Goal: Information Seeking & Learning: Learn about a topic

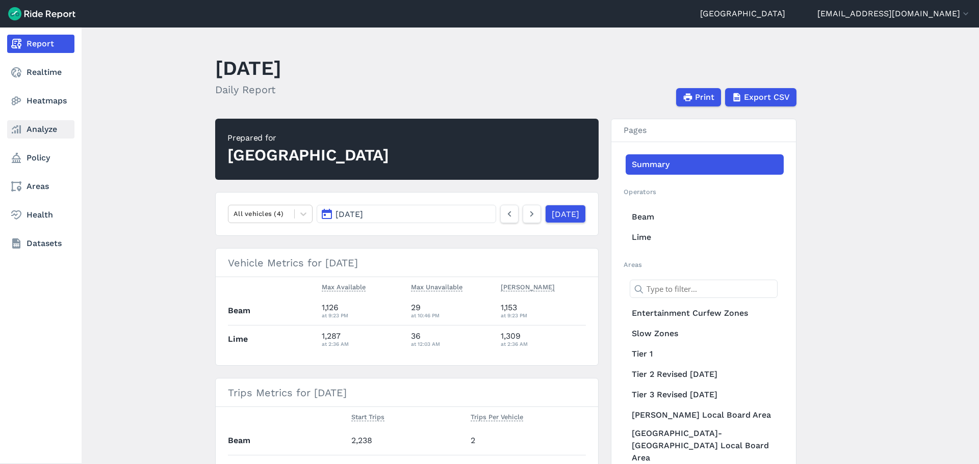
click at [47, 135] on link "Analyze" at bounding box center [40, 129] width 67 height 18
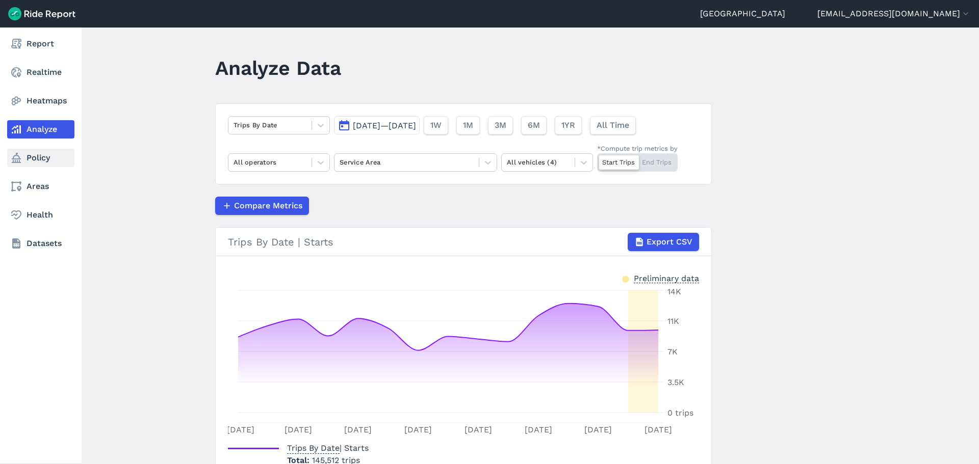
click at [60, 163] on link "Policy" at bounding box center [40, 158] width 67 height 18
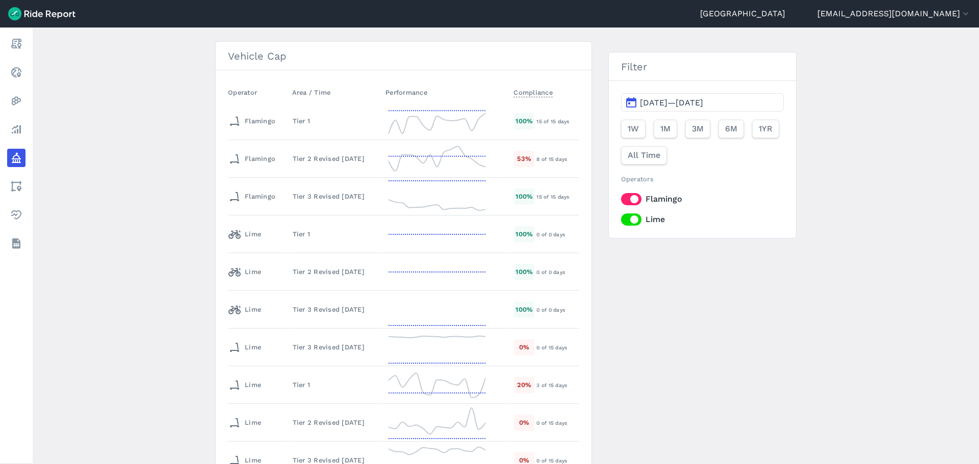
scroll to position [285, 0]
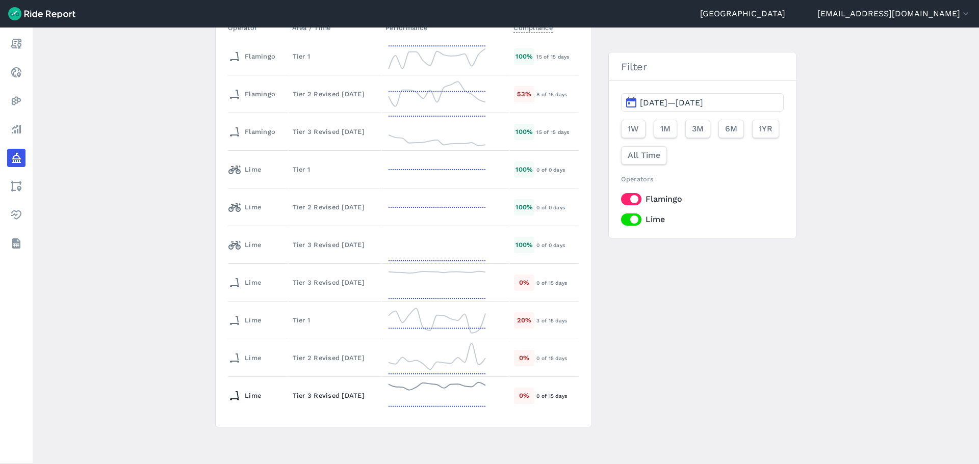
click at [318, 399] on div "Tier 3 Revised [DATE]" at bounding box center [335, 396] width 85 height 10
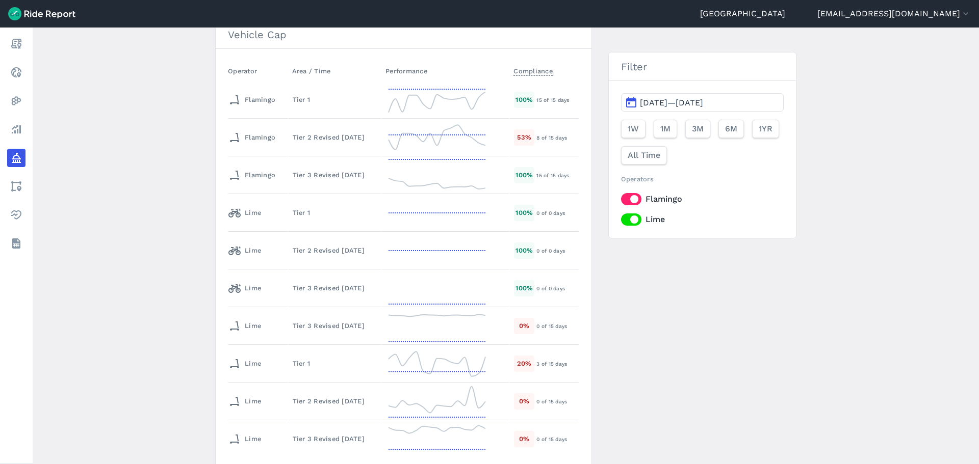
scroll to position [285, 0]
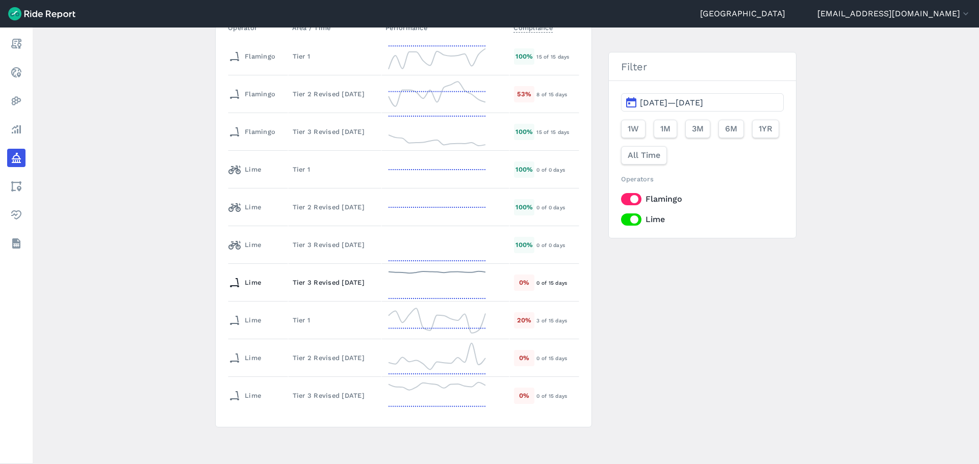
click at [258, 284] on div "Lime" at bounding box center [244, 283] width 33 height 16
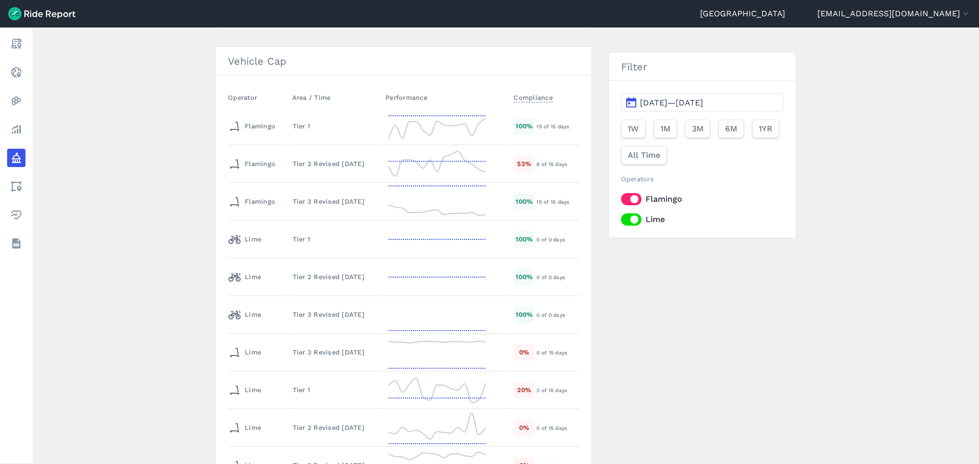
scroll to position [285, 0]
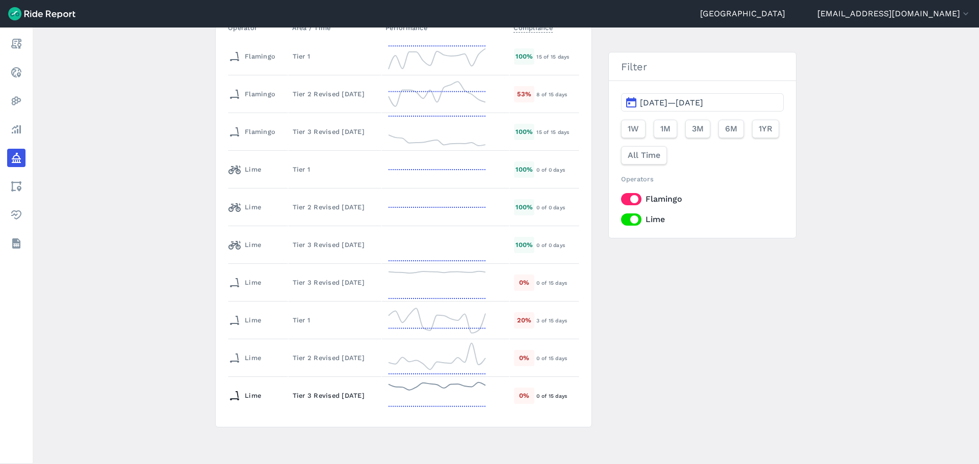
click at [319, 407] on td "Tier 3 Revised [DATE]" at bounding box center [335, 396] width 94 height 38
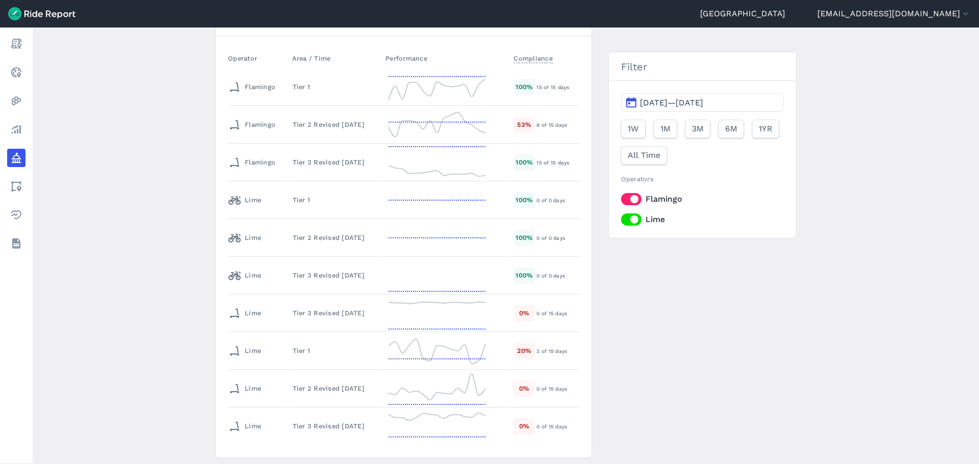
scroll to position [285, 0]
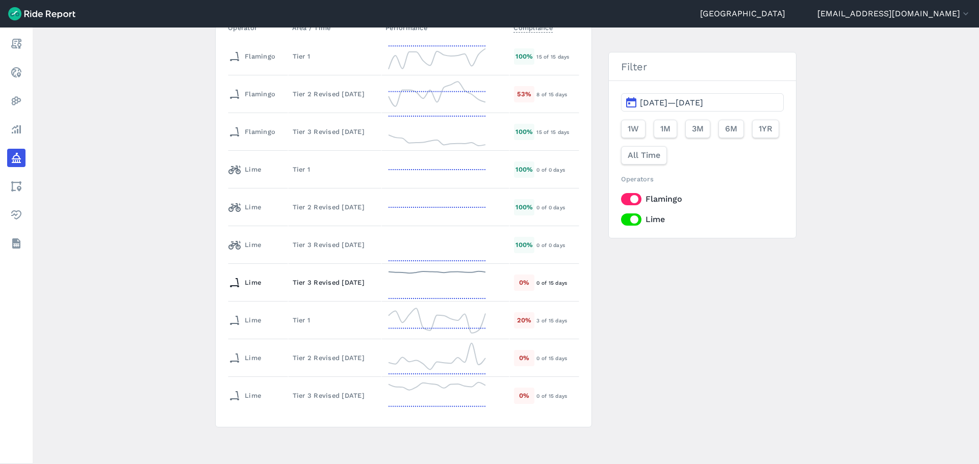
click at [302, 285] on div "Tier 3 Revised [DATE]" at bounding box center [335, 283] width 85 height 10
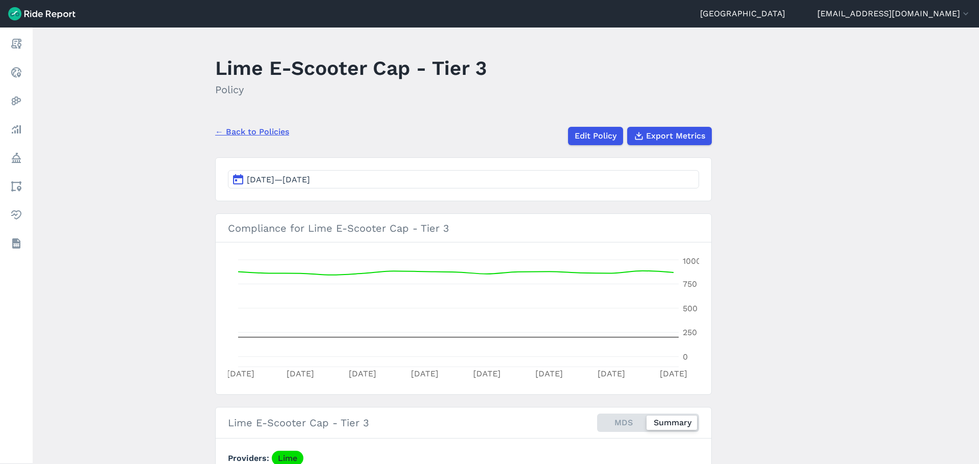
click at [310, 175] on span "[DATE]—[DATE]" at bounding box center [278, 180] width 63 height 10
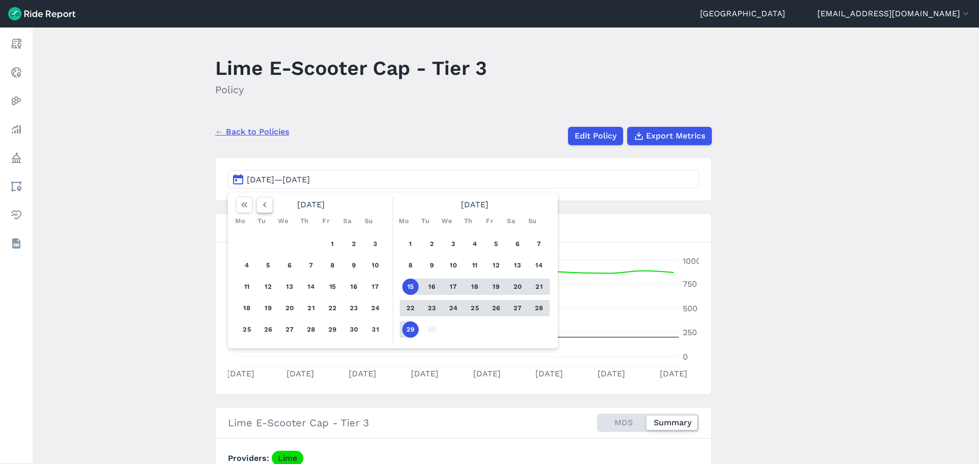
click at [267, 205] on icon "button" at bounding box center [264, 205] width 10 height 10
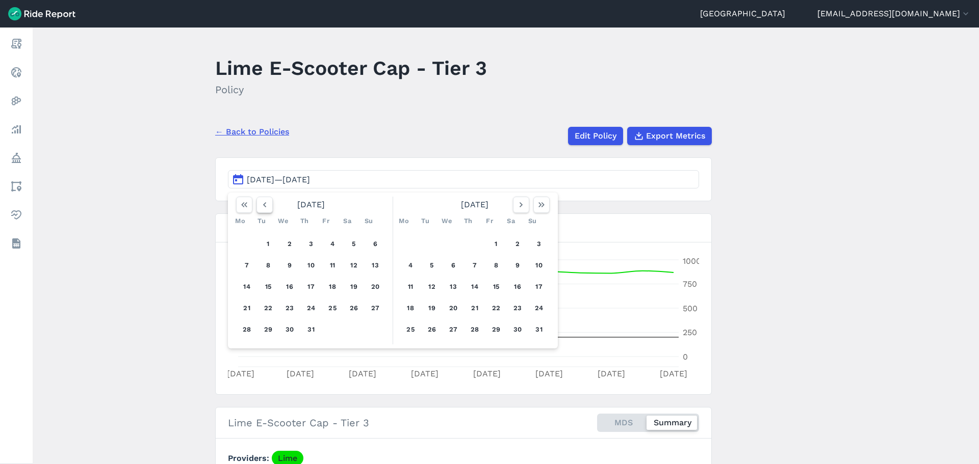
click at [267, 205] on icon "button" at bounding box center [264, 205] width 10 height 10
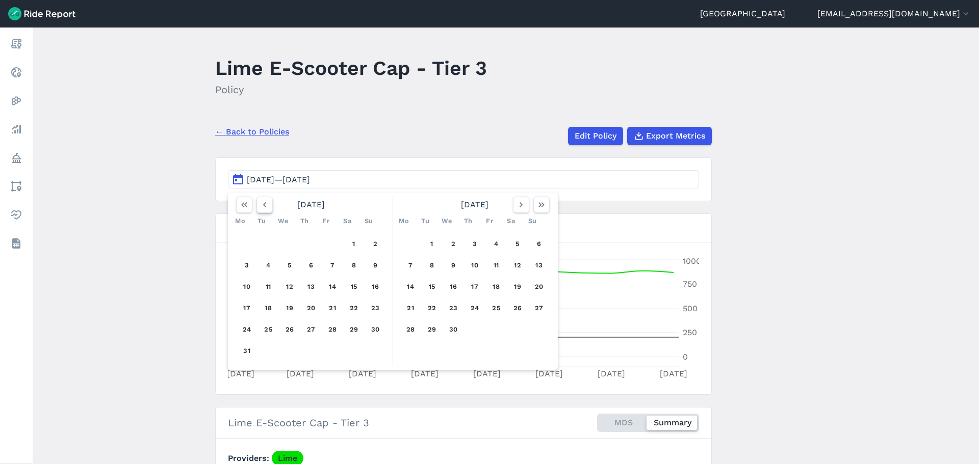
click at [267, 205] on icon "button" at bounding box center [264, 205] width 10 height 10
click at [497, 240] on button "1" at bounding box center [496, 244] width 16 height 16
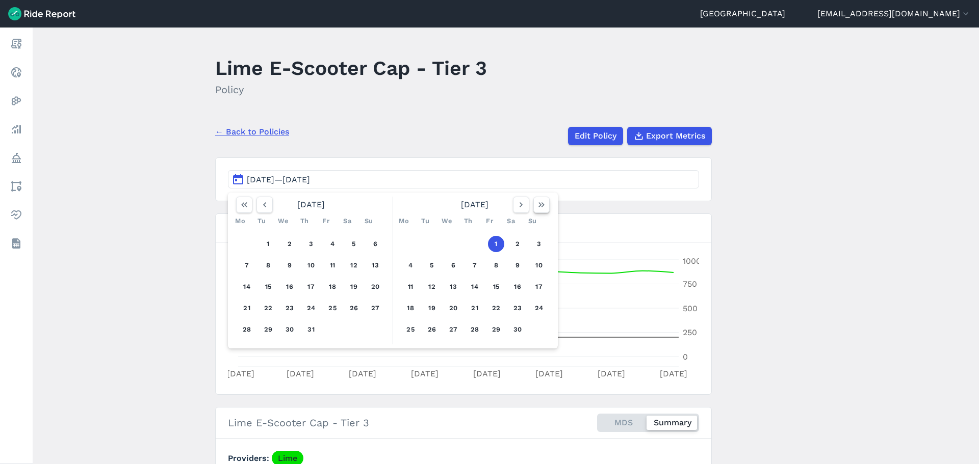
click at [539, 207] on icon "button" at bounding box center [541, 205] width 10 height 10
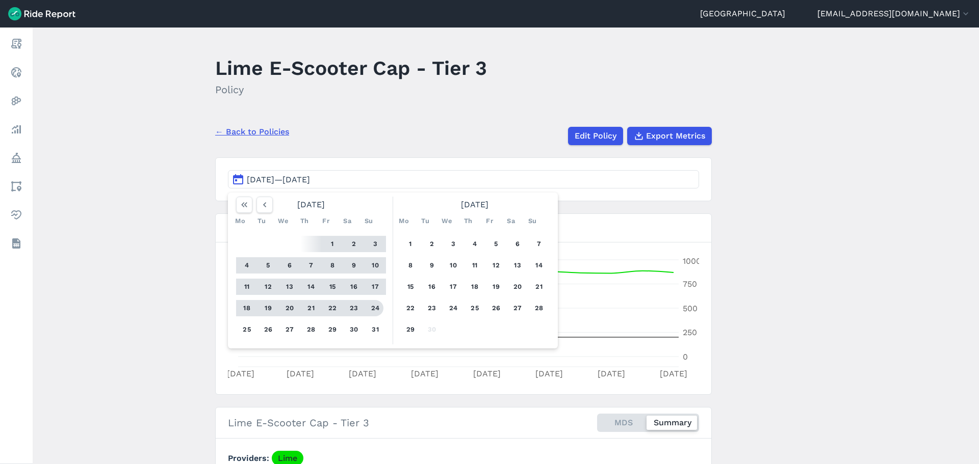
click at [373, 329] on button "31" at bounding box center [375, 330] width 16 height 16
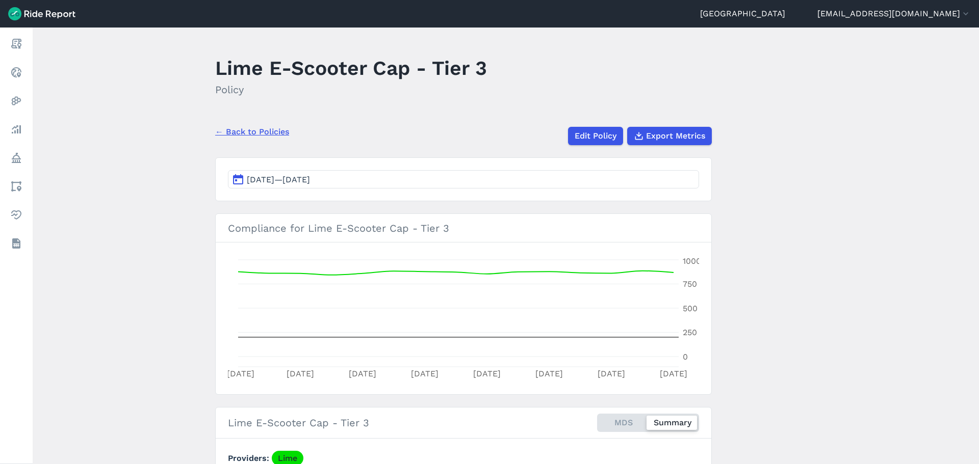
click at [155, 322] on main "Lime E-Scooter Cap - Tier 3 Policy ← Back to Policies Edit Policy Export Metric…" at bounding box center [506, 246] width 946 height 437
click at [159, 319] on main "Lime E-Scooter Cap - Tier 3 Policy ← Back to Policies Edit Policy Export Metric…" at bounding box center [506, 246] width 946 height 437
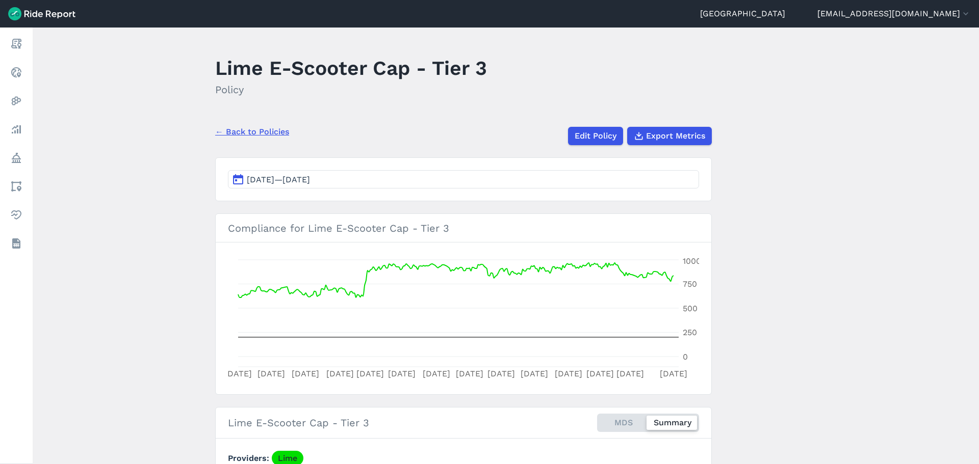
click at [159, 319] on main "Lime E-Scooter Cap - Tier 3 Policy ← Back to Policies Edit Policy Export Metric…" at bounding box center [506, 246] width 946 height 437
click at [167, 297] on main "Lime E-Scooter Cap - Tier 3 Policy ← Back to Policies Edit Policy Export Metric…" at bounding box center [506, 246] width 946 height 437
